Goal: Contribute content: Add original content to the website for others to see

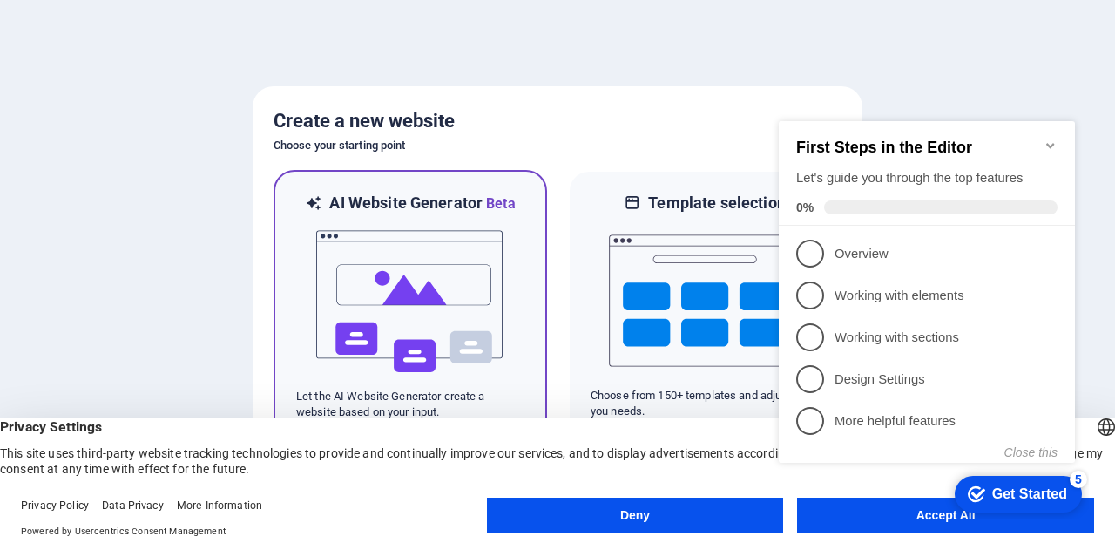
click at [404, 262] on img at bounding box center [410, 301] width 192 height 174
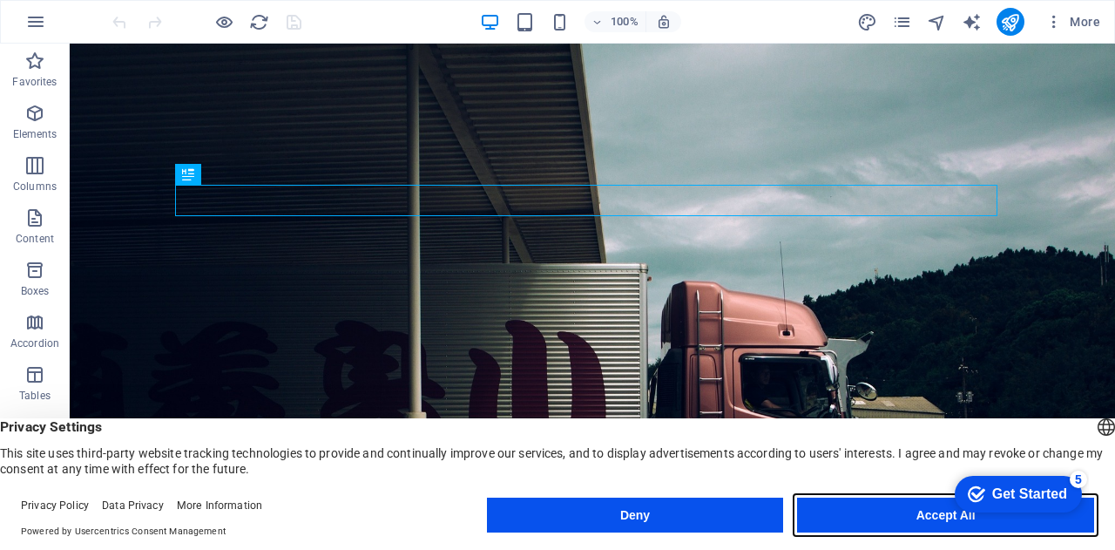
click at [893, 510] on button "Accept All" at bounding box center [945, 514] width 297 height 35
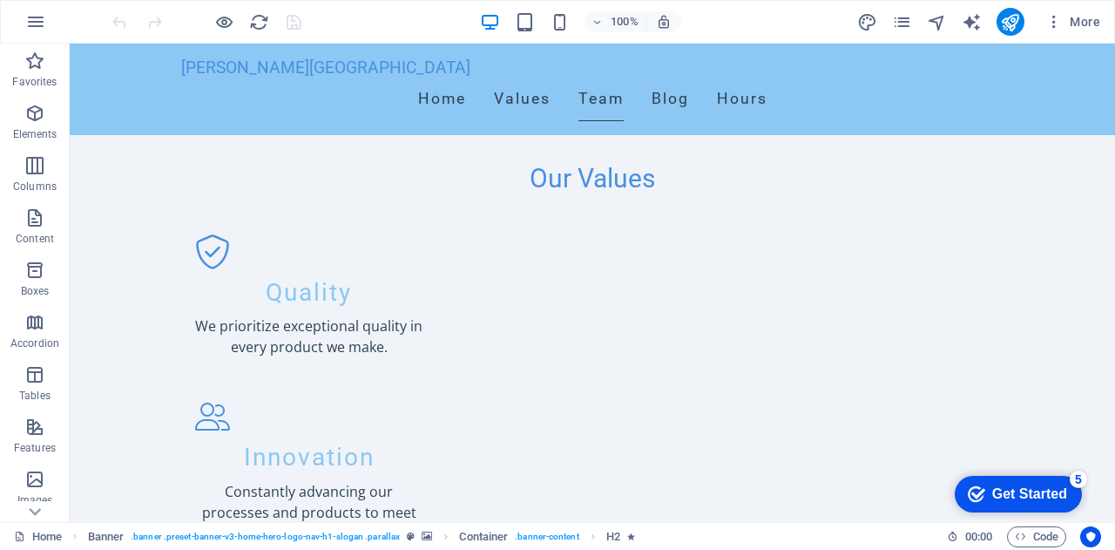
scroll to position [760, 0]
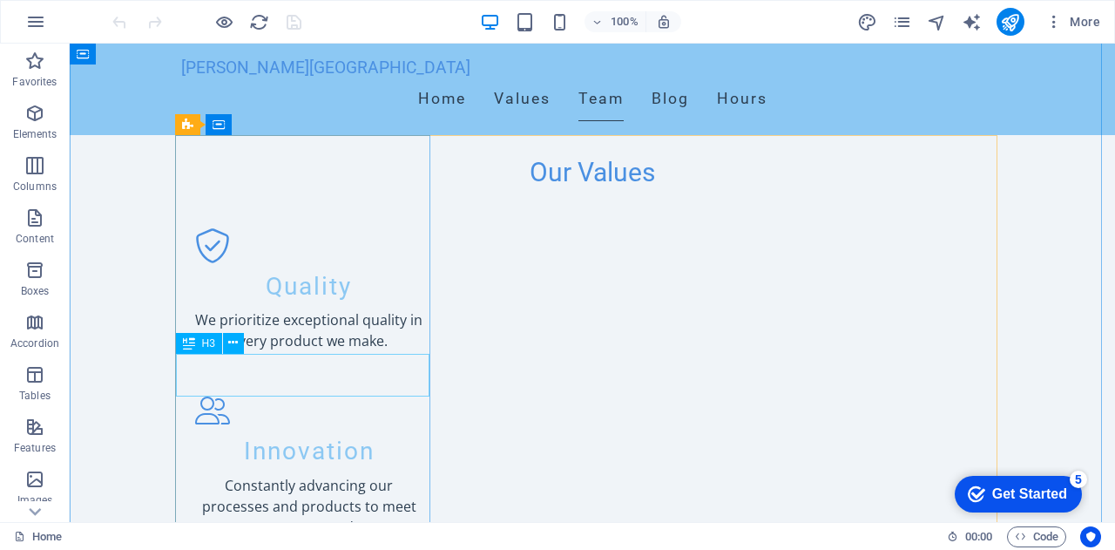
click at [267, 376] on div "Drag here to replace the existing content. Press “Ctrl” if you want to create a…" at bounding box center [592, 283] width 1045 height 478
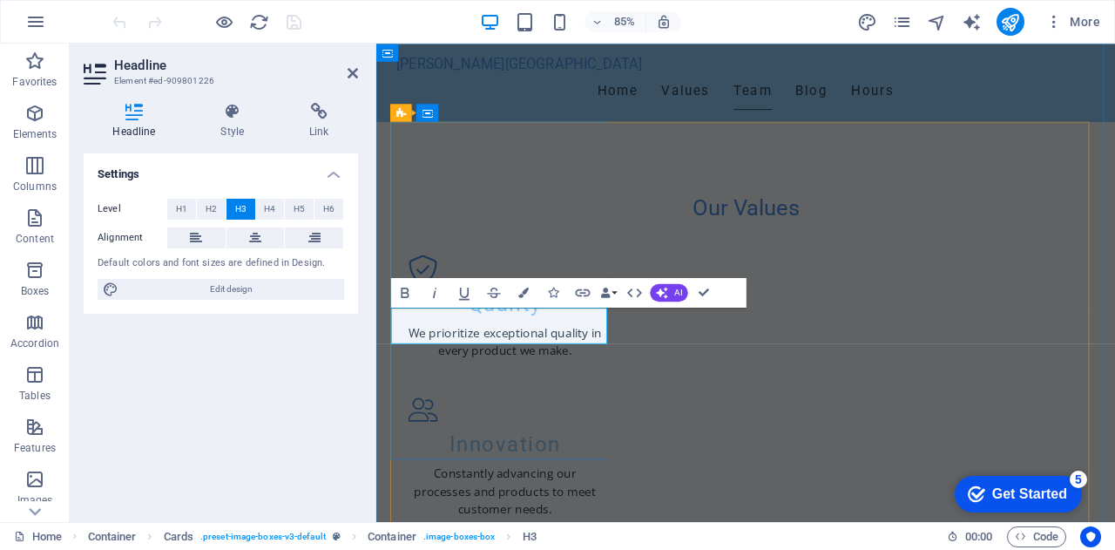
drag, startPoint x: 540, startPoint y: 381, endPoint x: 429, endPoint y: 374, distance: 111.7
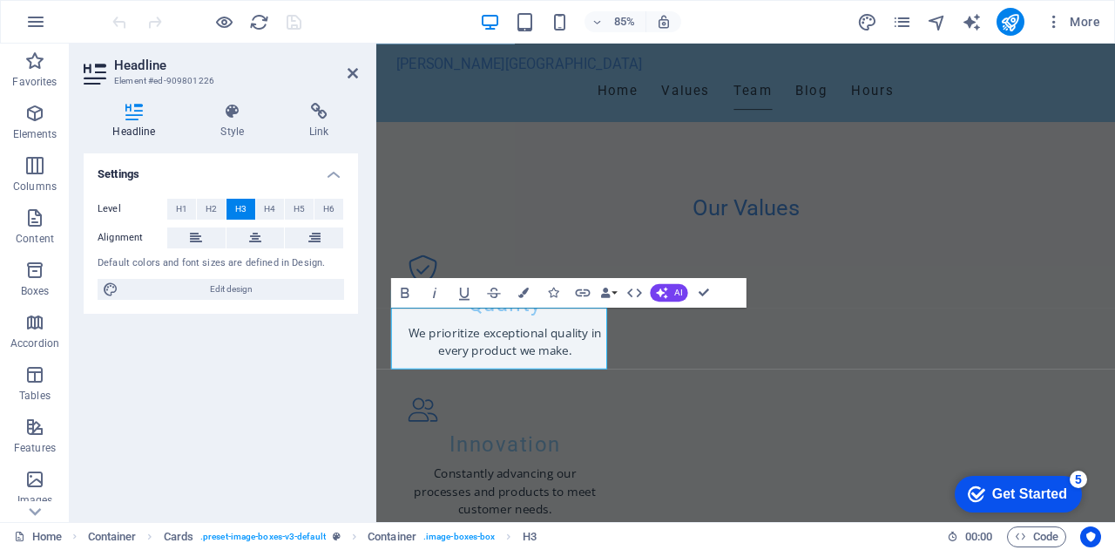
click at [309, 424] on div "Settings Level H1 H2 H3 H4 H5 H6 Alignment Default colors and font sizes are de…" at bounding box center [221, 330] width 274 height 355
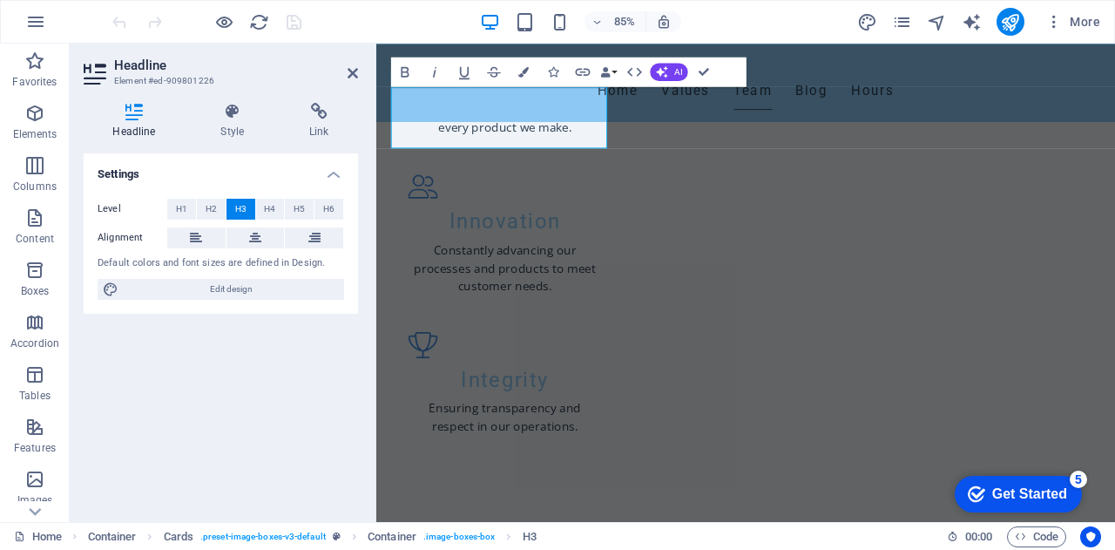
scroll to position [1037, 0]
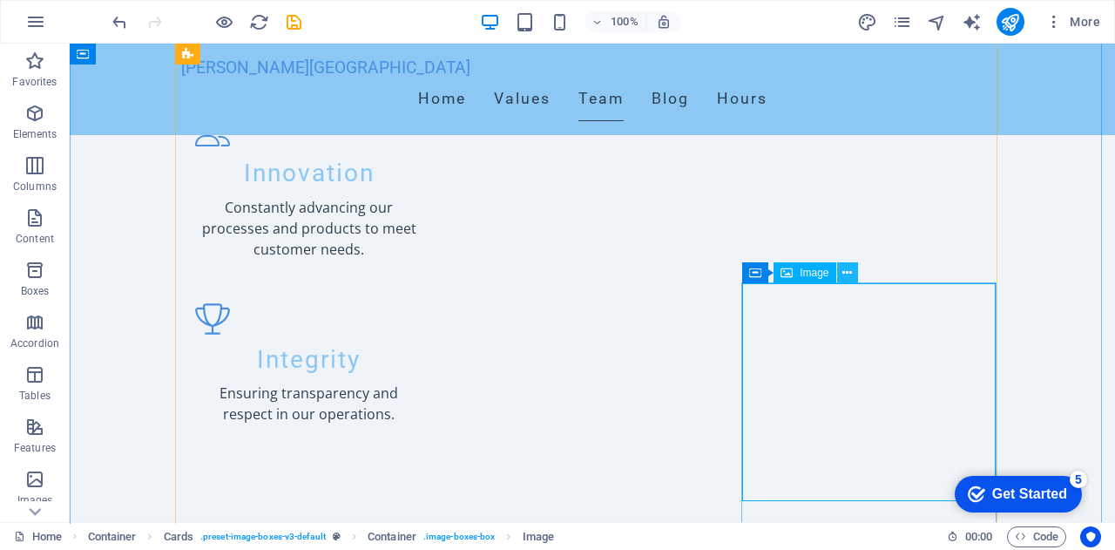
click at [850, 271] on icon at bounding box center [847, 273] width 10 height 18
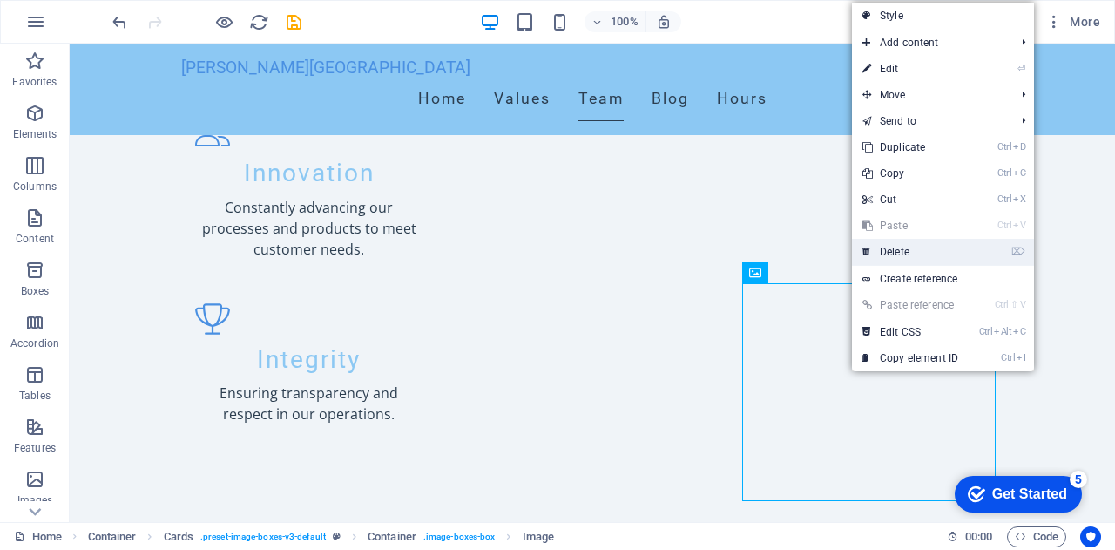
click at [911, 251] on link "⌦ Delete" at bounding box center [910, 252] width 117 height 26
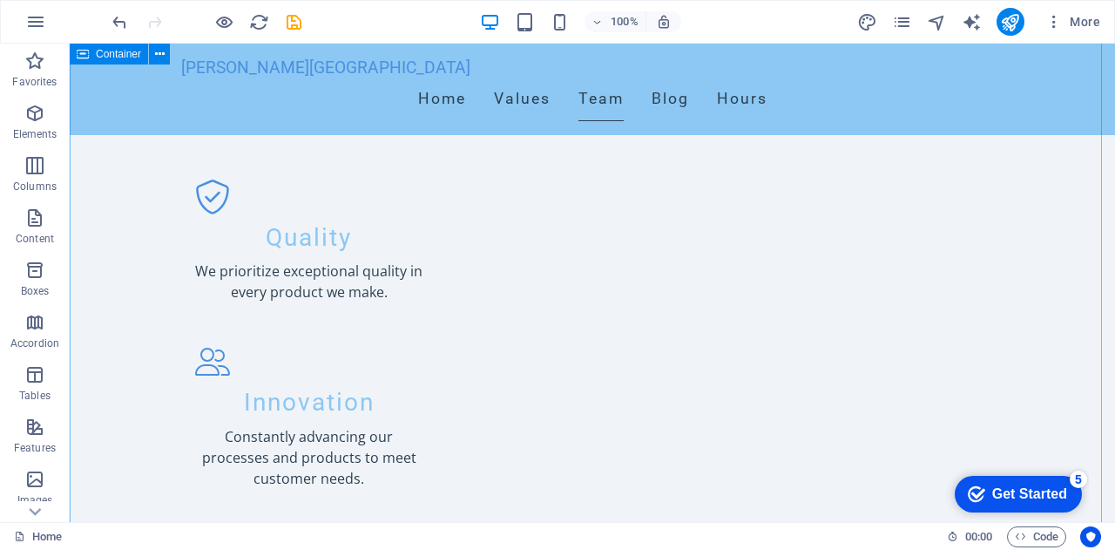
scroll to position [807, 0]
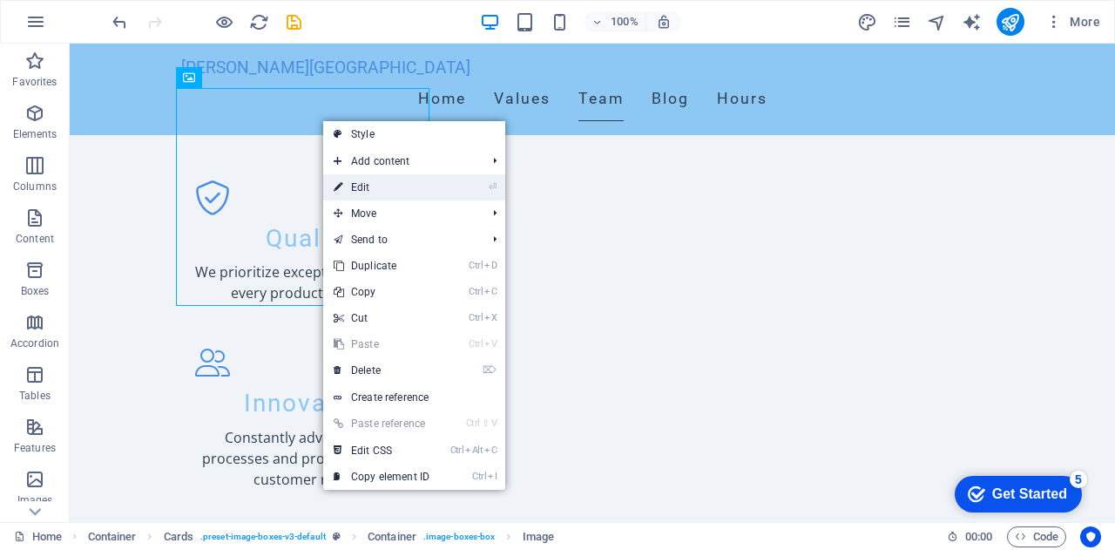
click at [346, 179] on link "⏎ Edit" at bounding box center [381, 187] width 117 height 26
select select "vw"
select select "px"
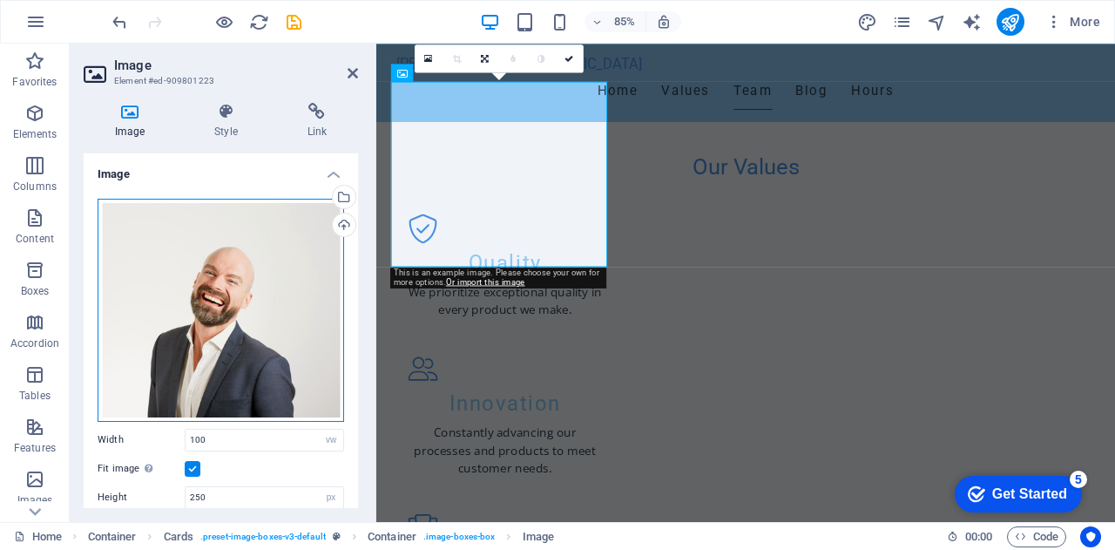
click at [219, 314] on div "Drag files here, click to choose files or select files from Files or our free s…" at bounding box center [221, 310] width 247 height 223
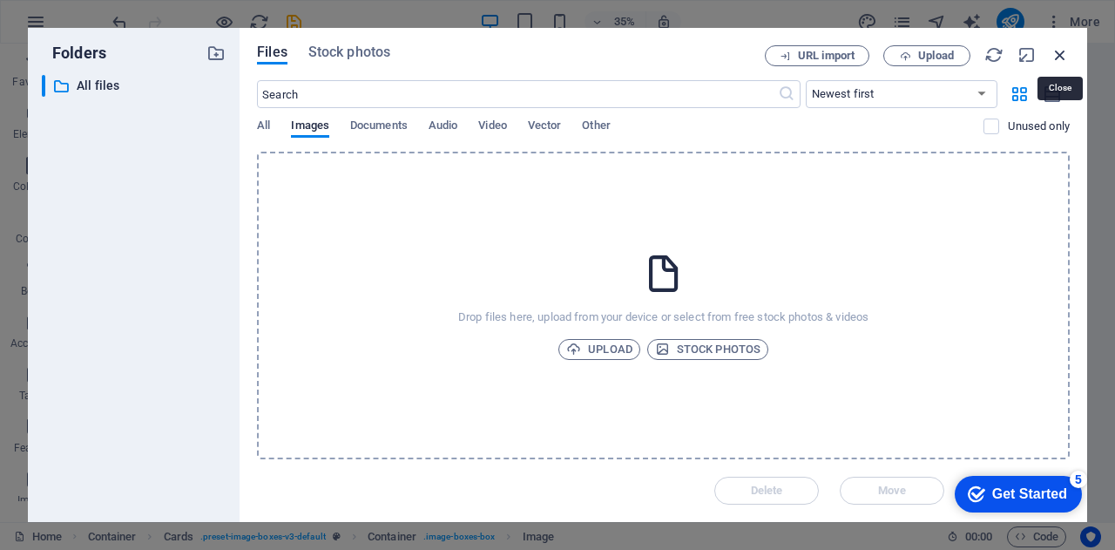
click at [1068, 51] on icon "button" at bounding box center [1059, 54] width 19 height 19
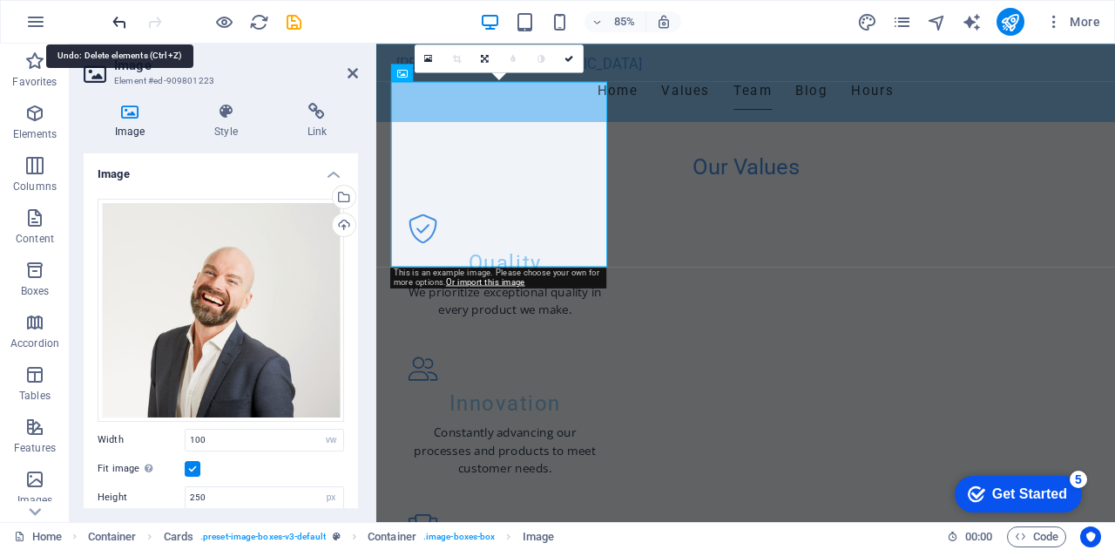
click at [126, 17] on icon "undo" at bounding box center [120, 22] width 20 height 20
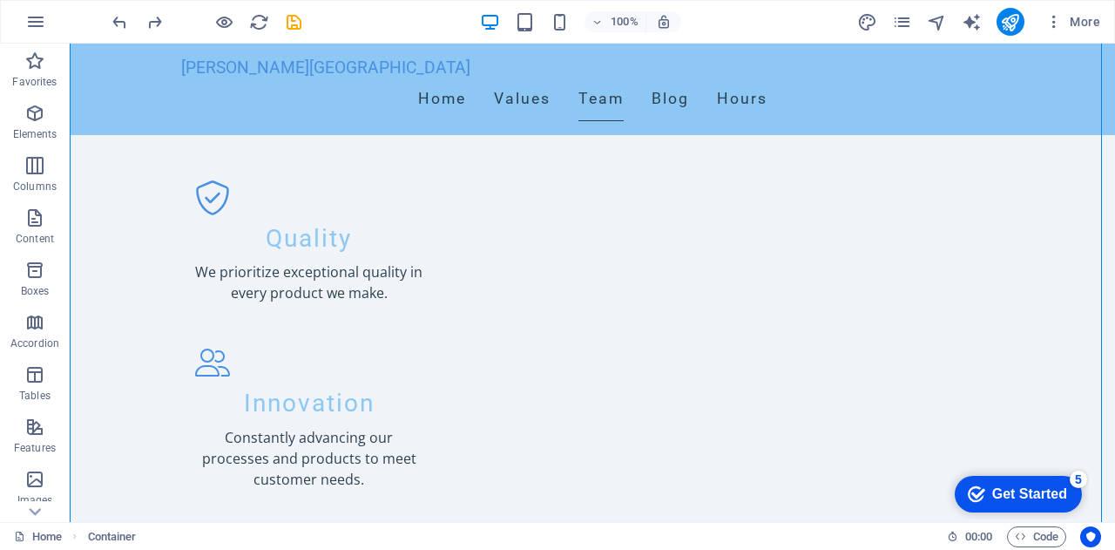
drag, startPoint x: 1092, startPoint y: 208, endPoint x: 1114, endPoint y: 138, distance: 73.8
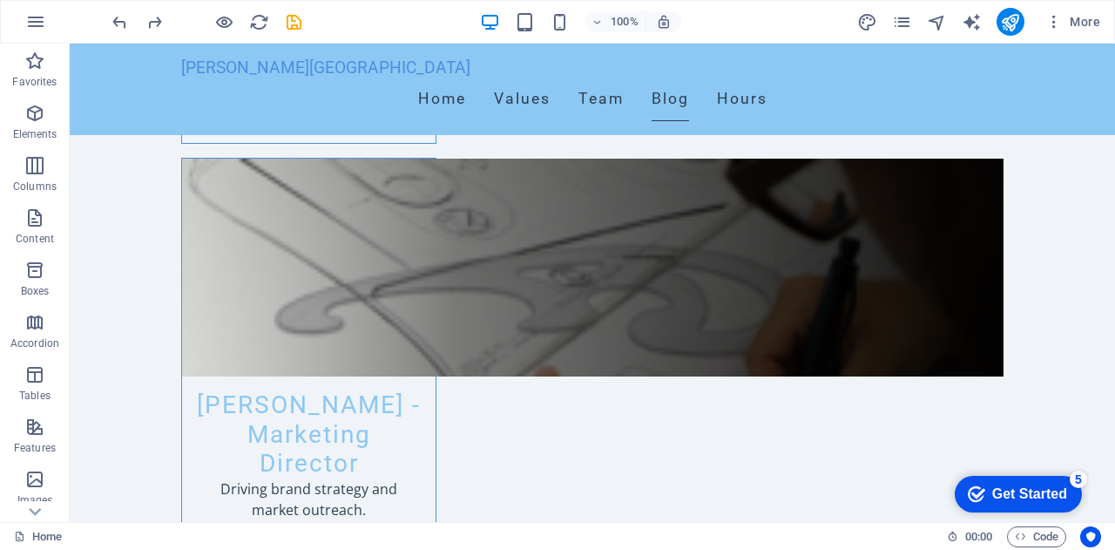
scroll to position [2770, 0]
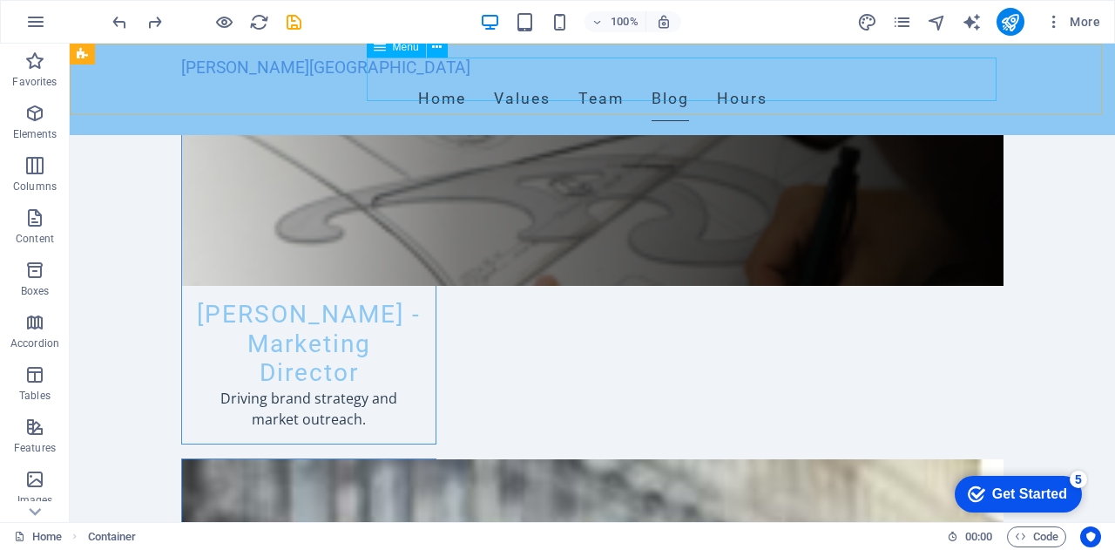
click at [828, 79] on nav "Home Values Team Blog Hours" at bounding box center [592, 100] width 822 height 44
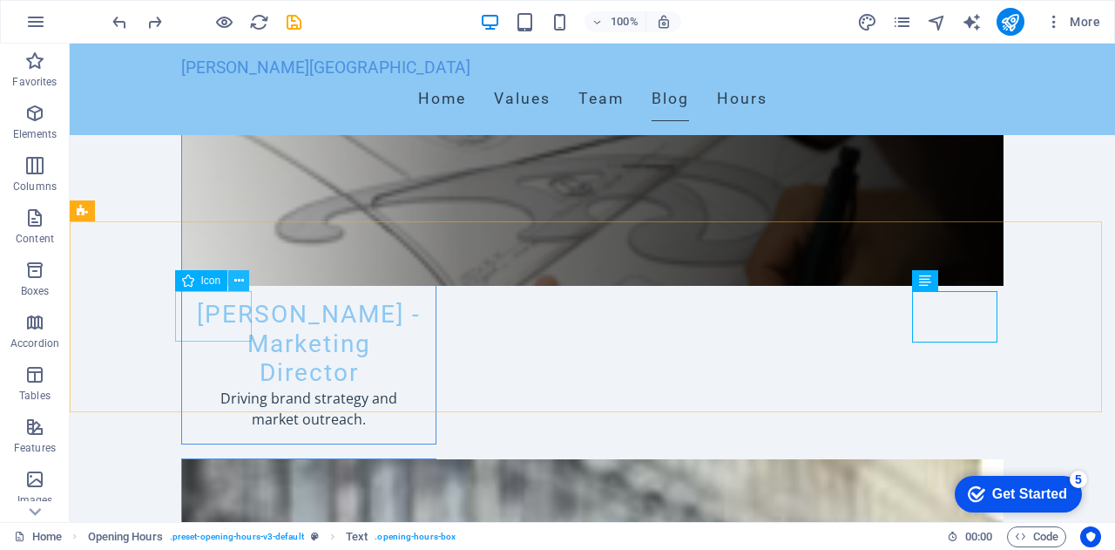
click at [247, 279] on button at bounding box center [238, 280] width 21 height 21
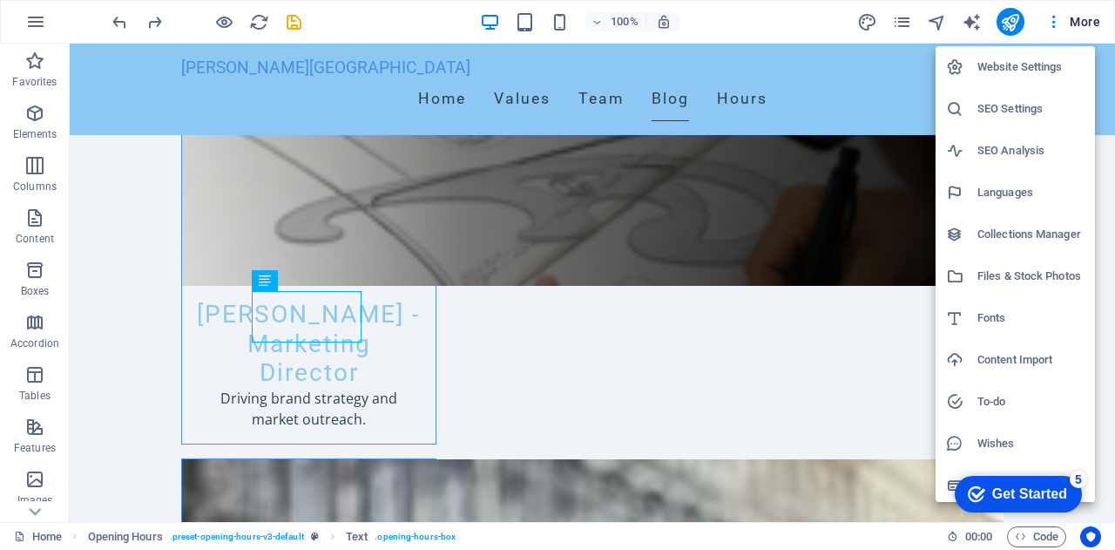
click at [746, 167] on div at bounding box center [557, 275] width 1115 height 550
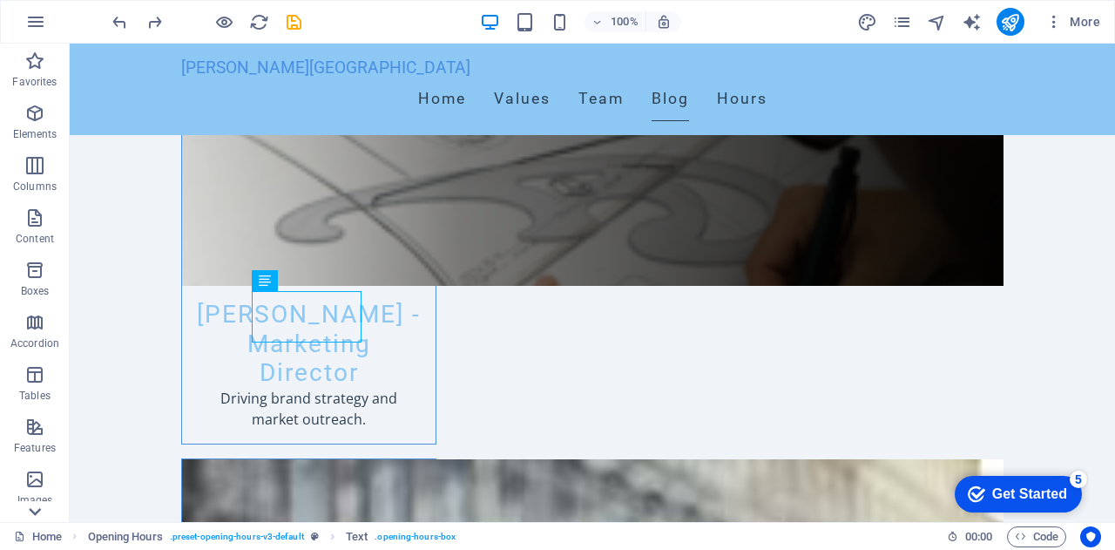
click at [35, 513] on icon at bounding box center [35, 512] width 12 height 8
click at [35, 513] on div "Favorites Elements Columns Content Boxes Accordion Tables Features Images Slide…" at bounding box center [35, 283] width 70 height 478
click at [35, 513] on p "Collections" at bounding box center [34, 508] width 53 height 14
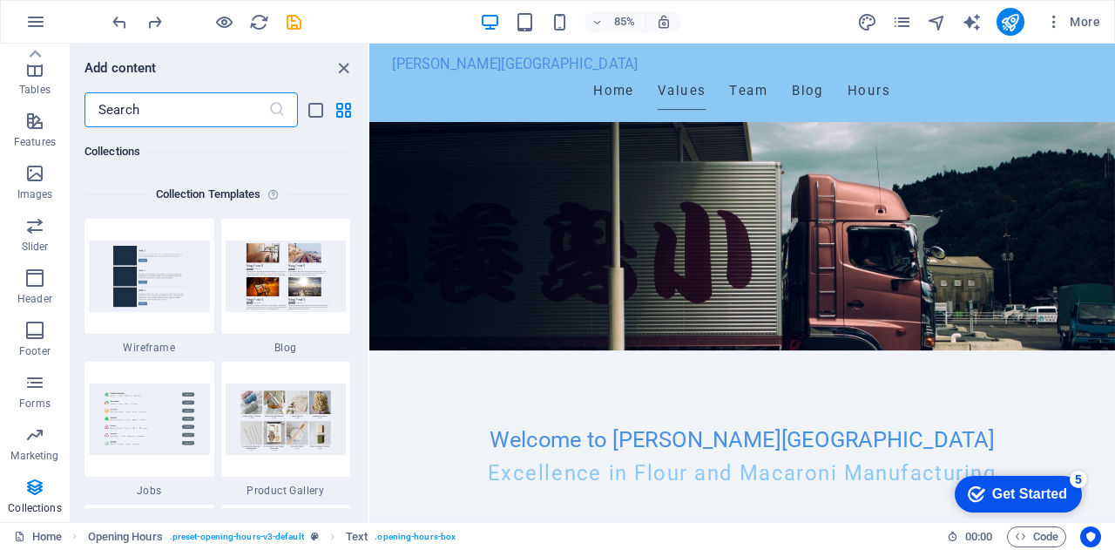
scroll to position [0, 0]
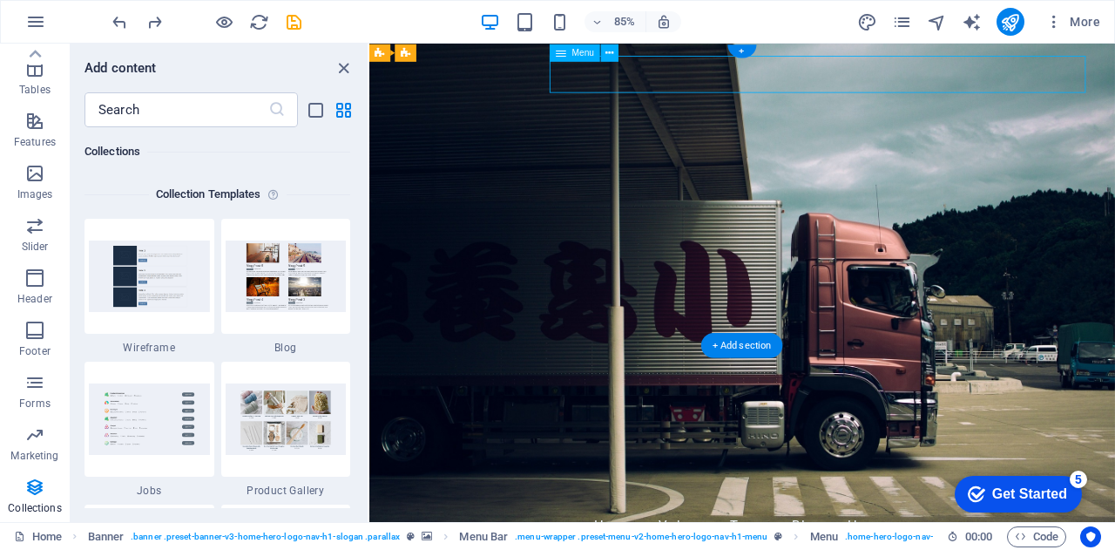
click at [348, 66] on icon "close panel" at bounding box center [344, 68] width 20 height 20
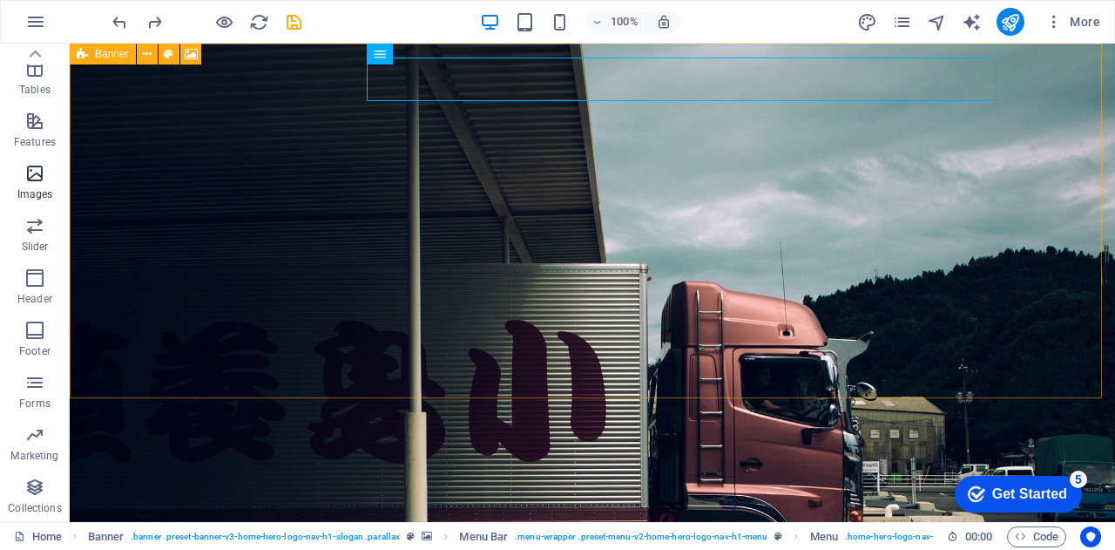
click at [43, 187] on p "Images" at bounding box center [35, 194] width 36 height 14
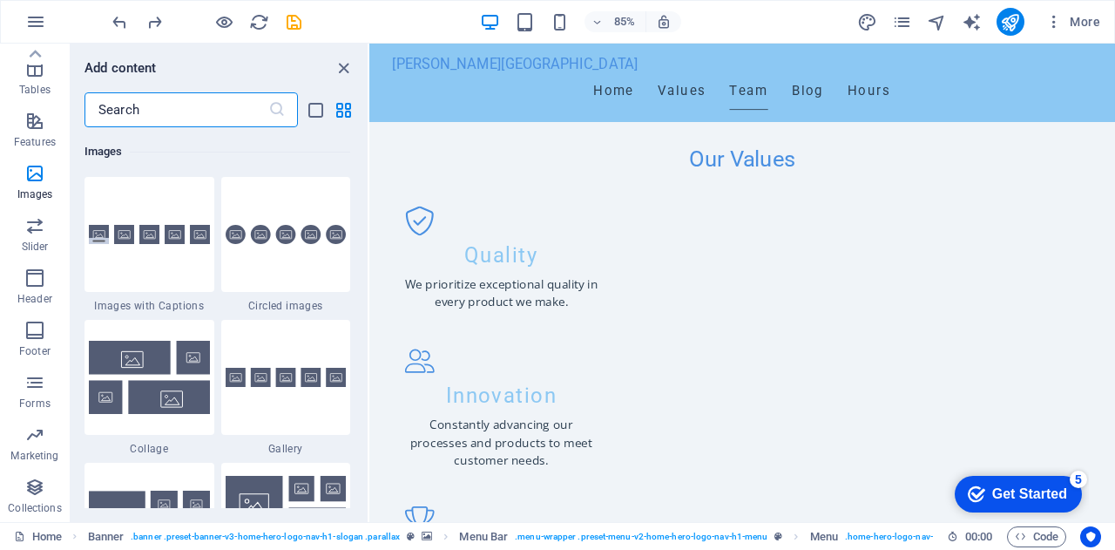
scroll to position [827, 0]
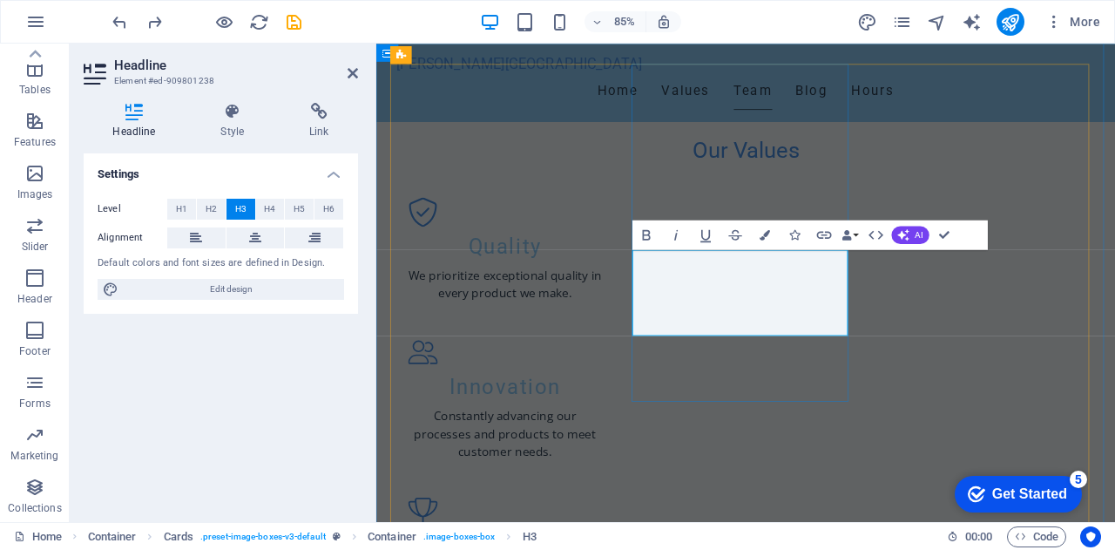
drag, startPoint x: 866, startPoint y: 313, endPoint x: 727, endPoint y: 310, distance: 138.5
drag, startPoint x: 738, startPoint y: 347, endPoint x: 863, endPoint y: 379, distance: 129.5
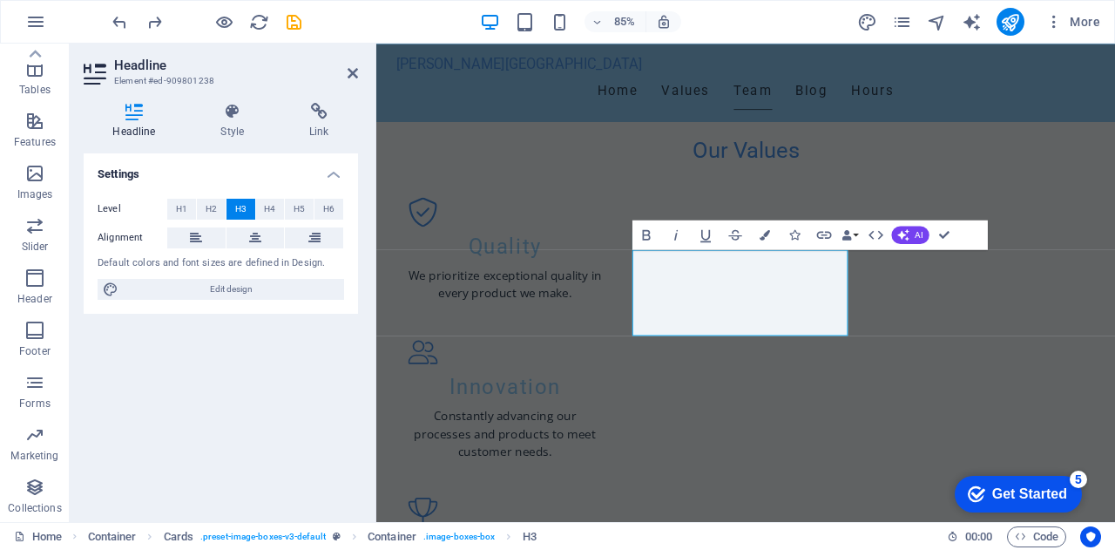
click at [325, 391] on div "Settings Level H1 H2 H3 H4 H5 H6 Alignment Default colors and font sizes are de…" at bounding box center [221, 330] width 274 height 355
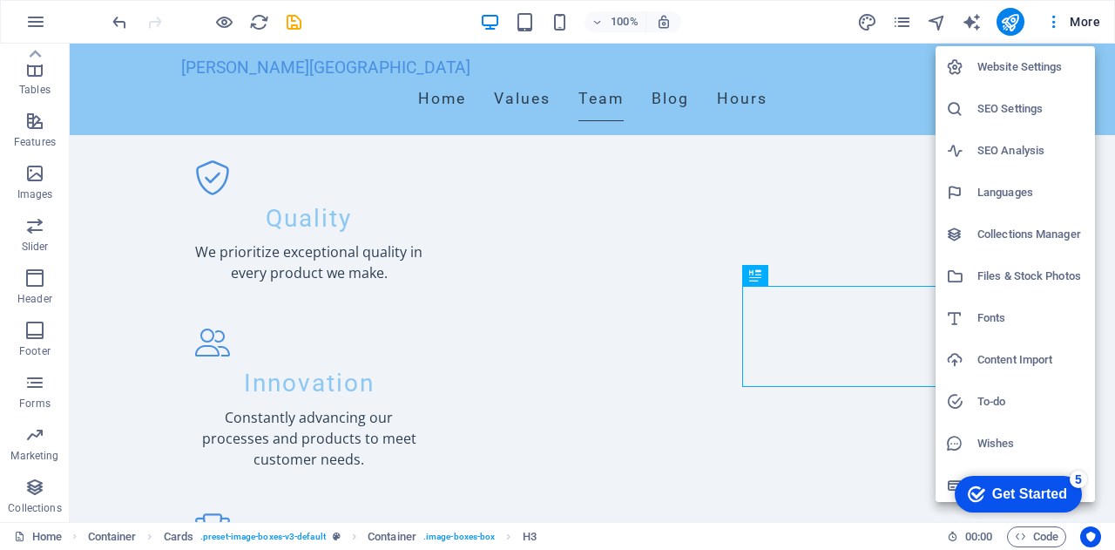
drag, startPoint x: 1106, startPoint y: 211, endPoint x: 1110, endPoint y: 276, distance: 65.4
click at [1110, 276] on div at bounding box center [557, 275] width 1115 height 550
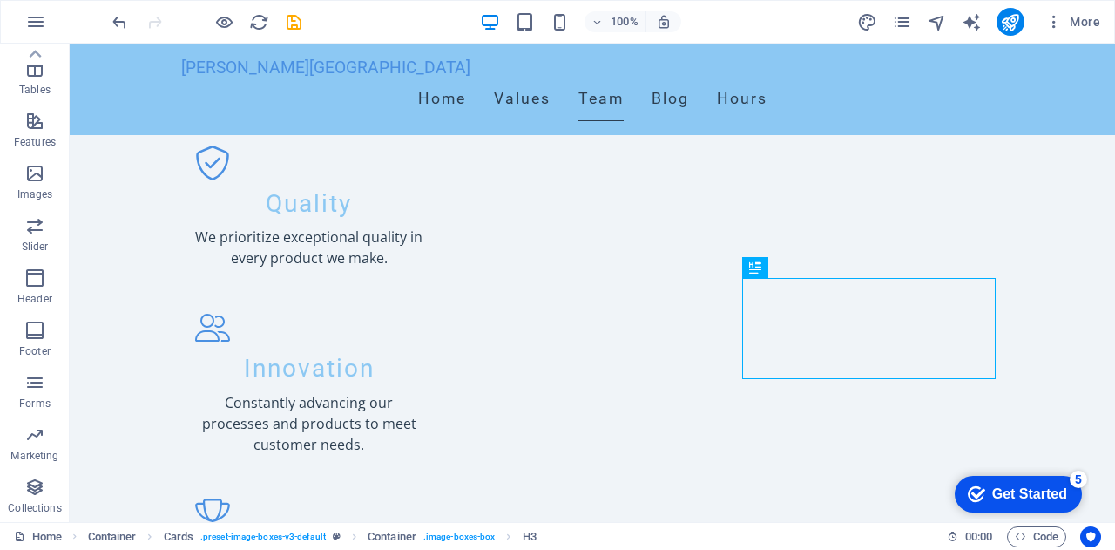
scroll to position [835, 0]
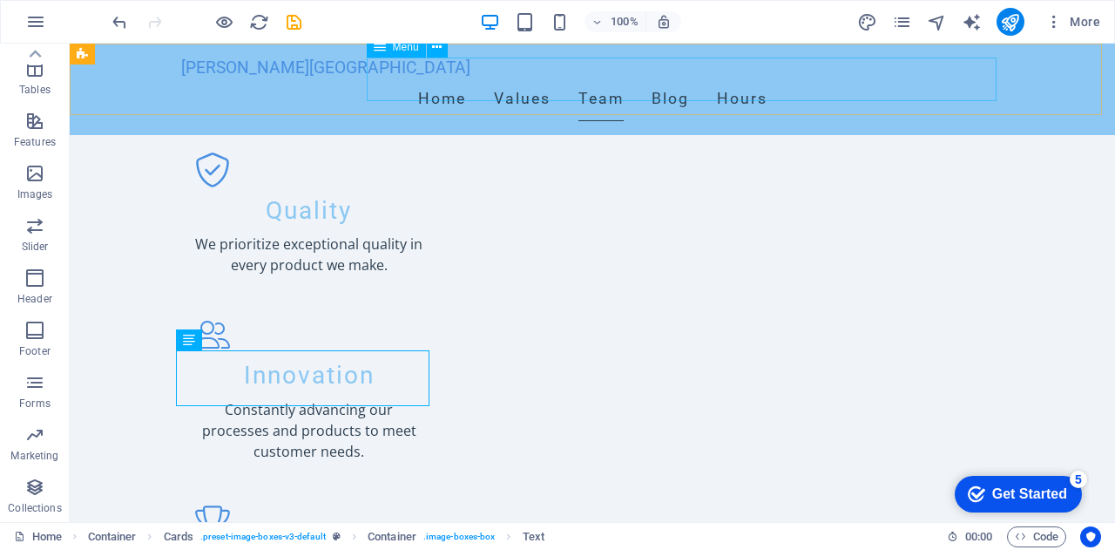
click at [813, 78] on nav "Home Values Team Blog Hours" at bounding box center [592, 100] width 822 height 44
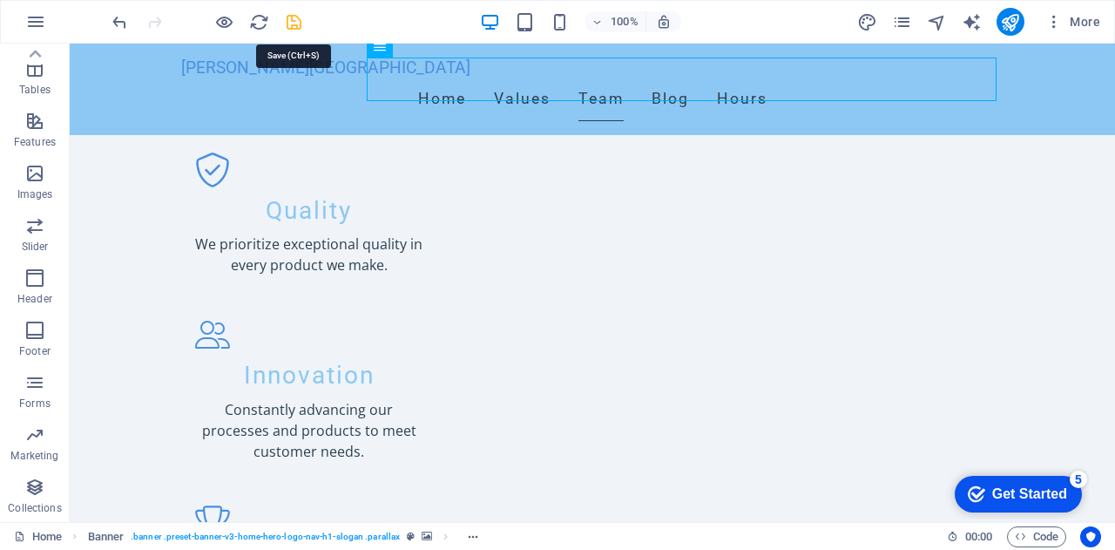
click at [293, 24] on icon "save" at bounding box center [294, 22] width 20 height 20
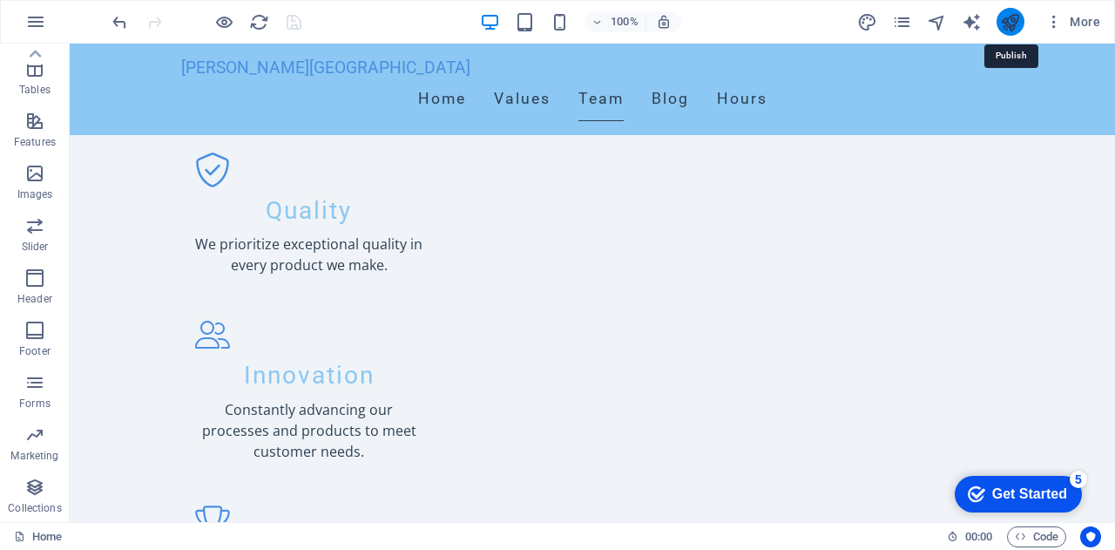
click at [1010, 27] on icon "publish" at bounding box center [1010, 22] width 20 height 20
